Goal: Task Accomplishment & Management: Complete application form

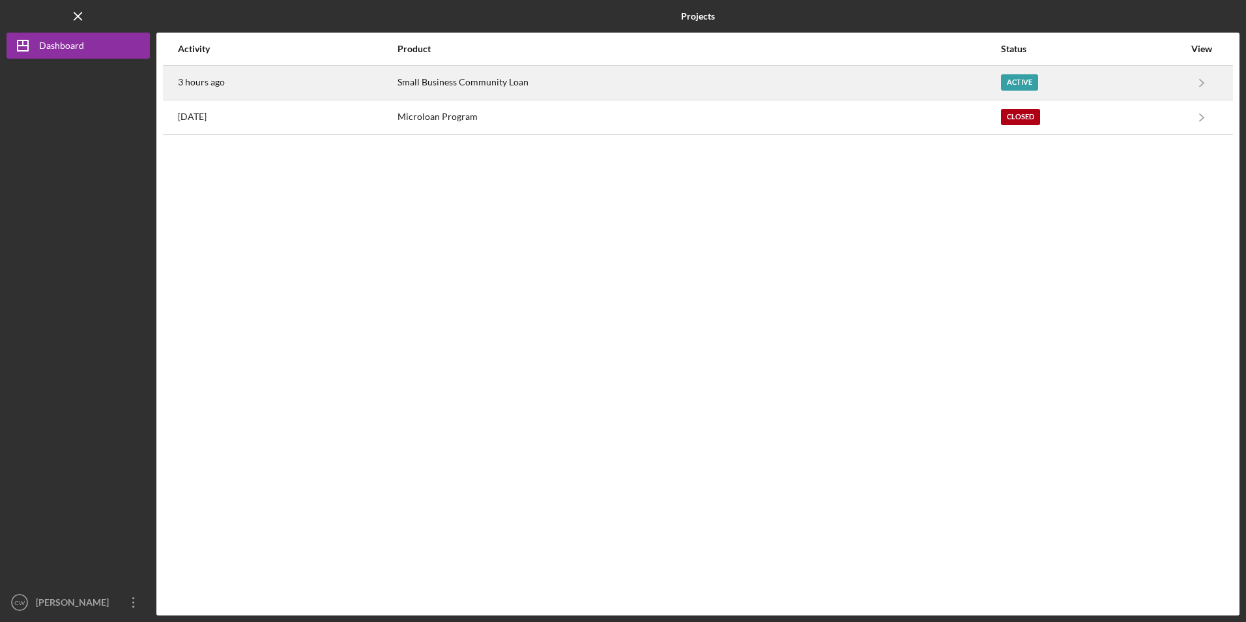
click at [418, 80] on div "Small Business Community Loan" at bounding box center [698, 82] width 602 height 33
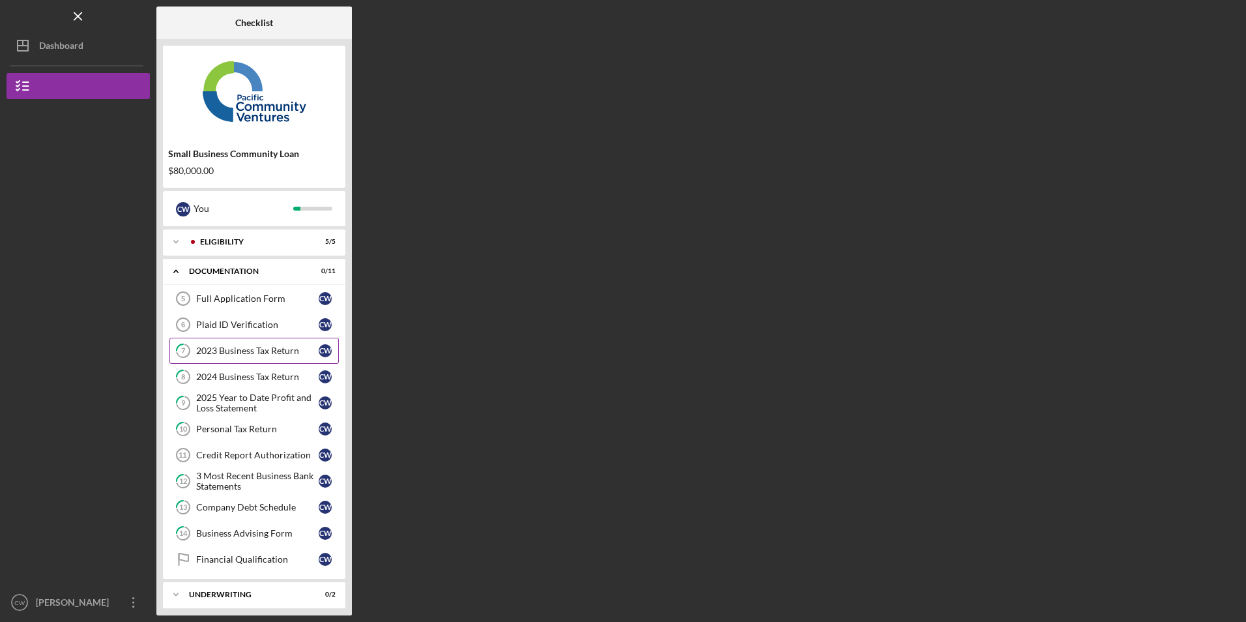
click at [236, 353] on div "2023 Business Tax Return" at bounding box center [257, 350] width 122 height 10
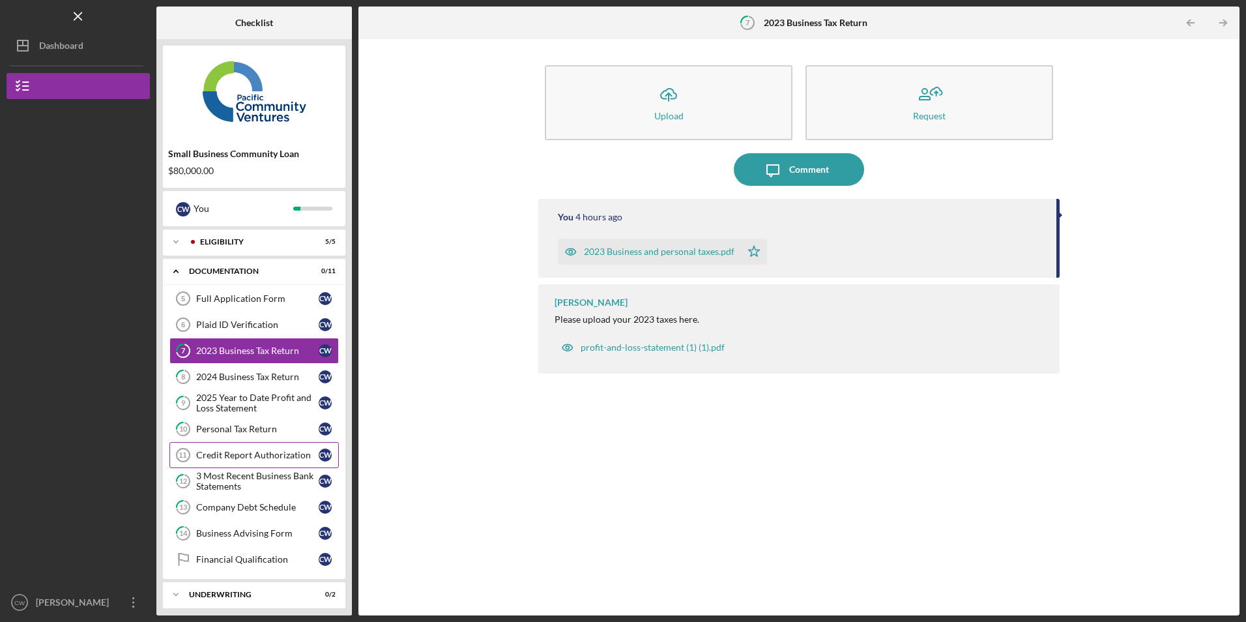
click at [218, 451] on div "Credit Report Authorization" at bounding box center [257, 455] width 122 height 10
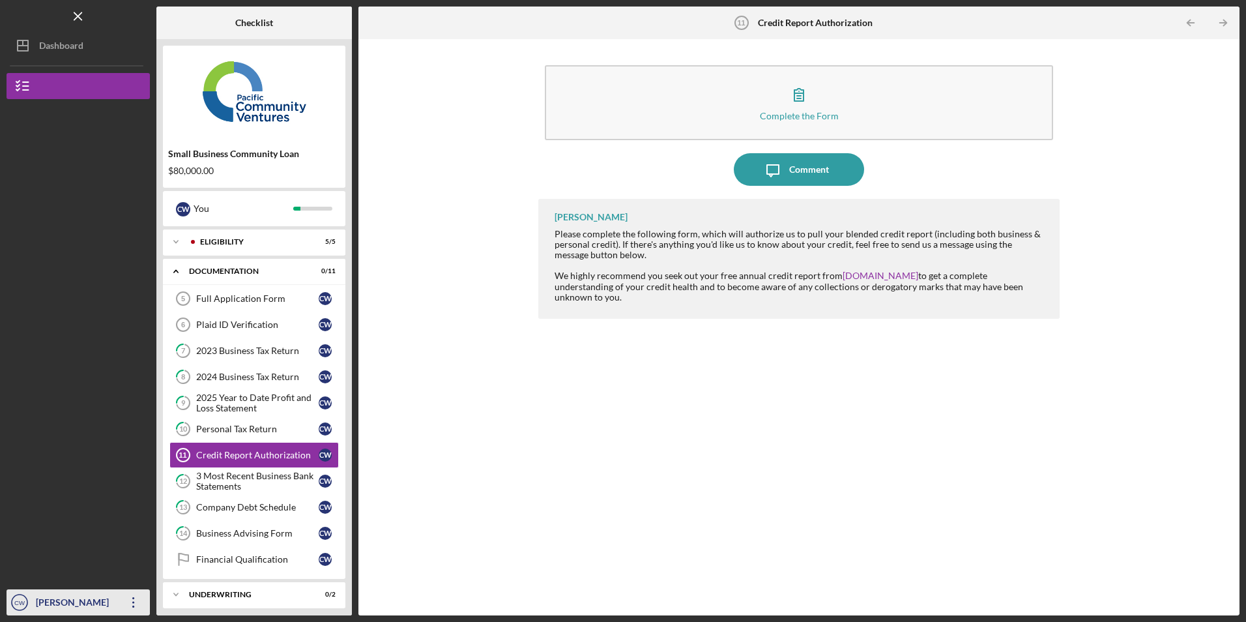
click at [132, 596] on icon "Icon/Overflow" at bounding box center [133, 602] width 33 height 33
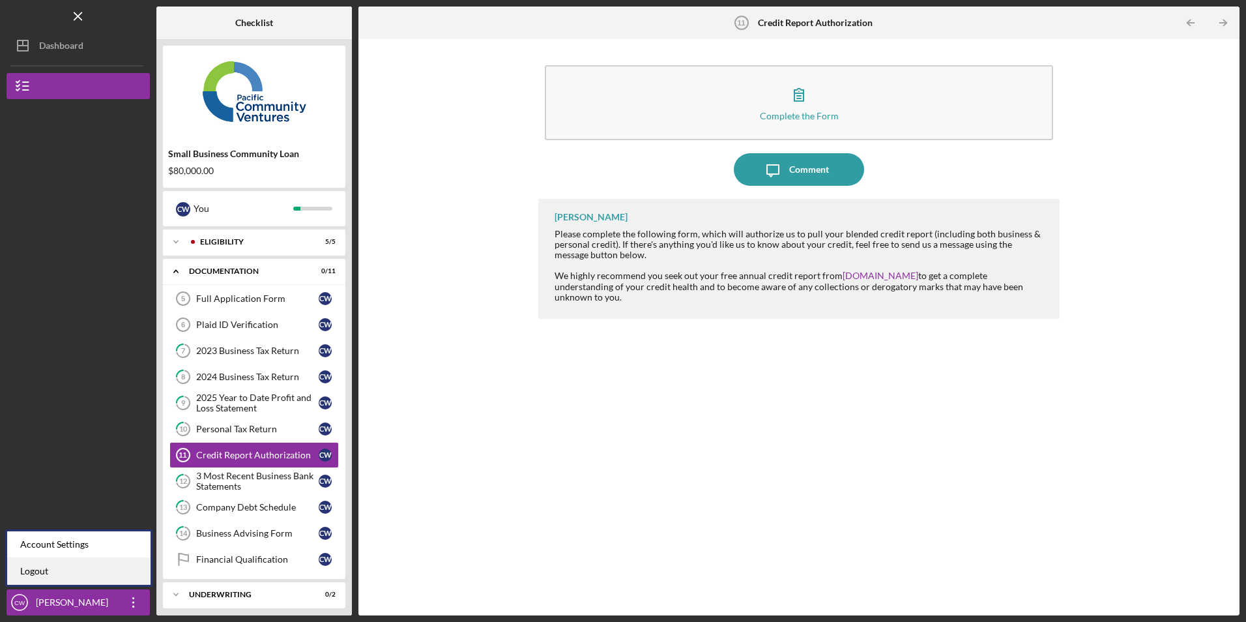
click at [125, 577] on link "Logout" at bounding box center [78, 571] width 143 height 27
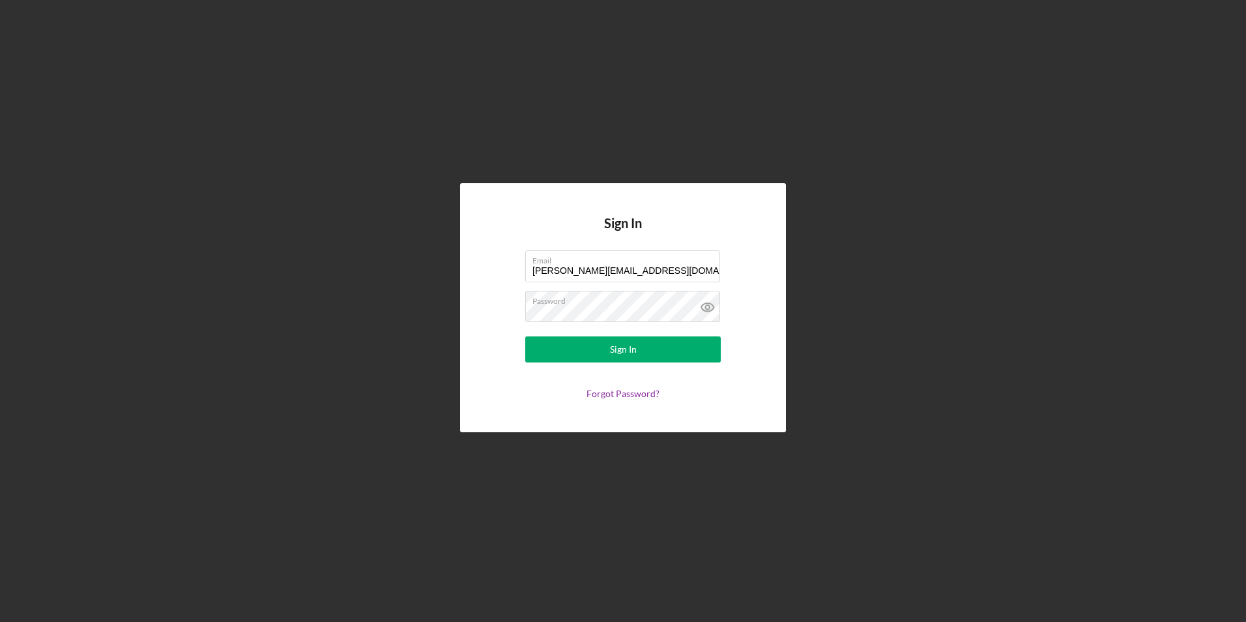
drag, startPoint x: 663, startPoint y: 270, endPoint x: 424, endPoint y: 248, distance: 240.2
click at [424, 248] on div "Sign In Email [PERSON_NAME][EMAIL_ADDRESS][DOMAIN_NAME] Password Sign In Forgot…" at bounding box center [623, 307] width 1233 height 615
click at [669, 266] on input "[PERSON_NAME][EMAIL_ADDRESS][DOMAIN_NAME]" at bounding box center [622, 265] width 195 height 31
drag, startPoint x: 668, startPoint y: 268, endPoint x: 480, endPoint y: 265, distance: 188.3
click at [480, 265] on div "Sign In Email [PERSON_NAME][EMAIL_ADDRESS][DOMAIN_NAME] Password Sign In Forgot…" at bounding box center [623, 307] width 326 height 248
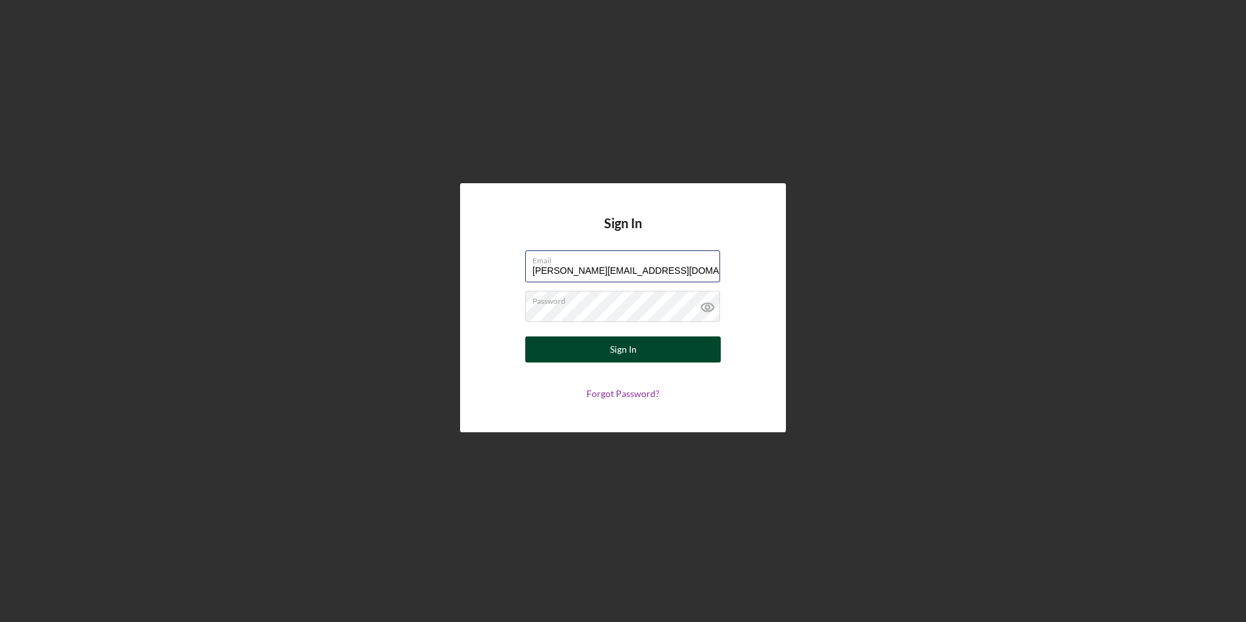
type input "[EMAIL_ADDRESS][DOMAIN_NAME]"
click at [570, 339] on button "Sign In" at bounding box center [622, 349] width 195 height 26
